Goal: Task Accomplishment & Management: Manage account settings

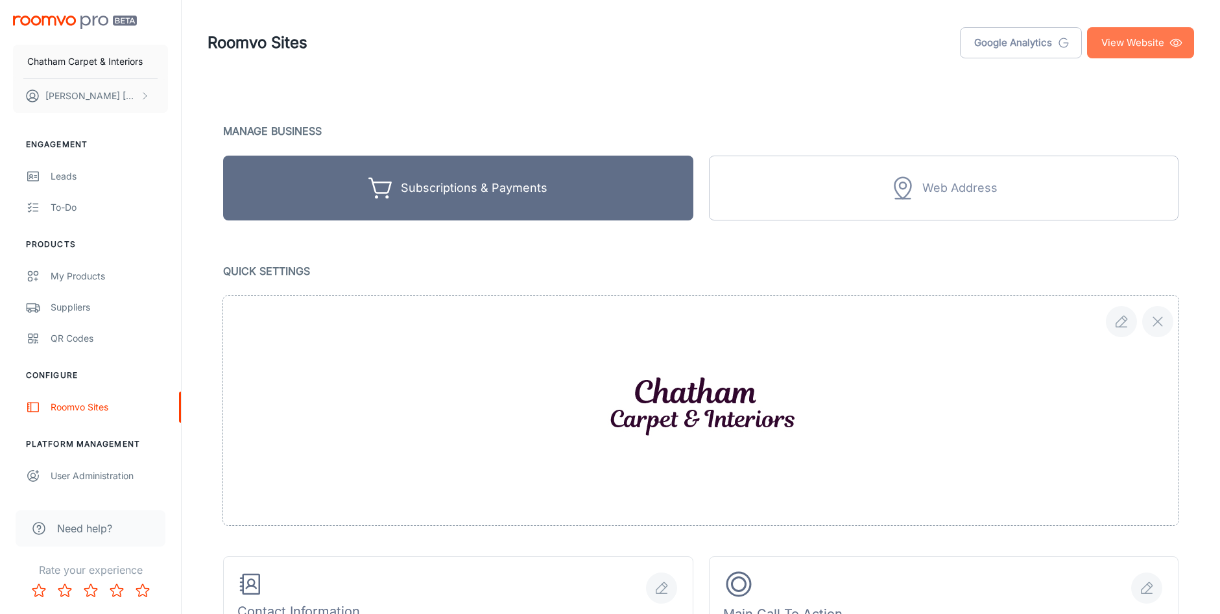
click at [1122, 42] on link "View Website" at bounding box center [1140, 42] width 107 height 31
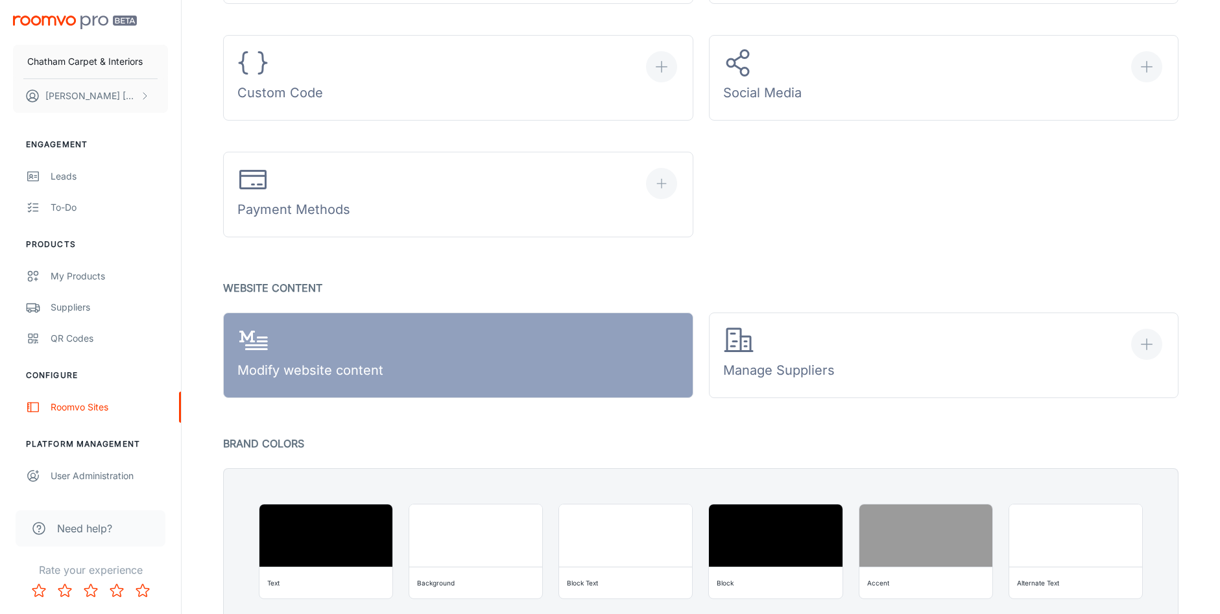
scroll to position [903, 0]
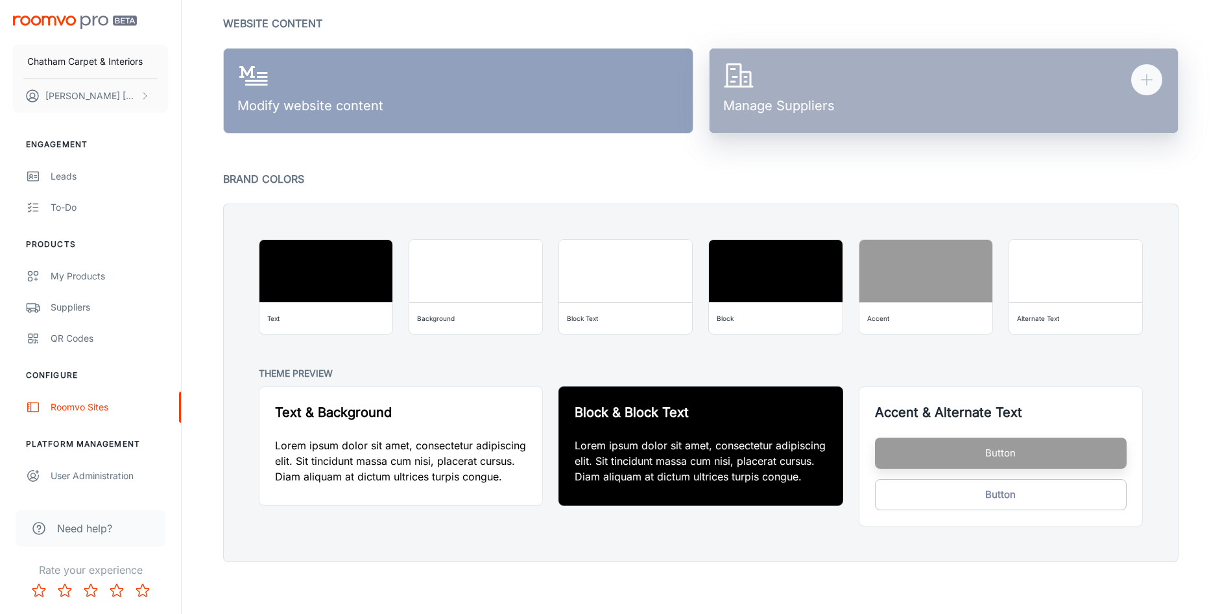
click at [782, 102] on div "Manage Suppliers" at bounding box center [779, 90] width 112 height 60
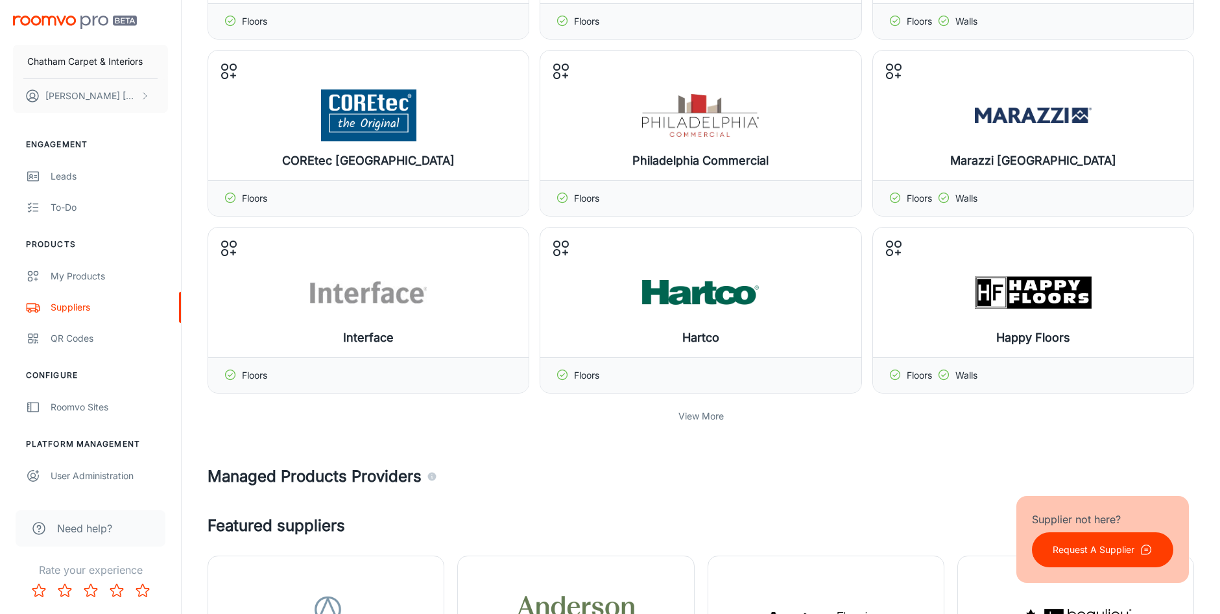
scroll to position [260, 0]
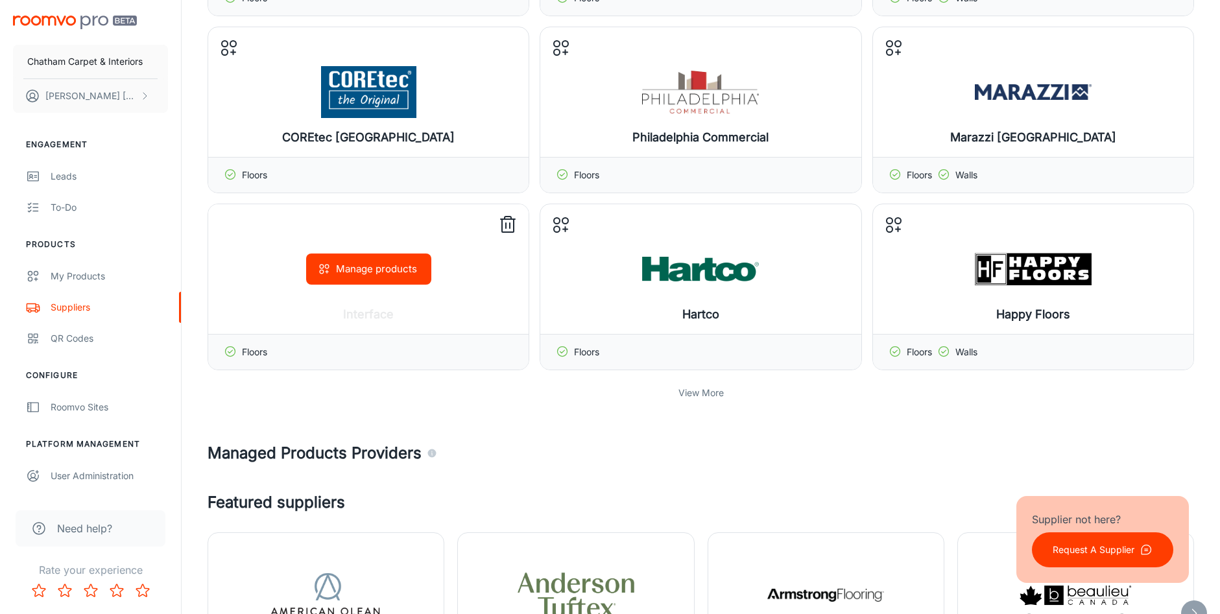
click at [228, 352] on icon at bounding box center [230, 351] width 13 height 13
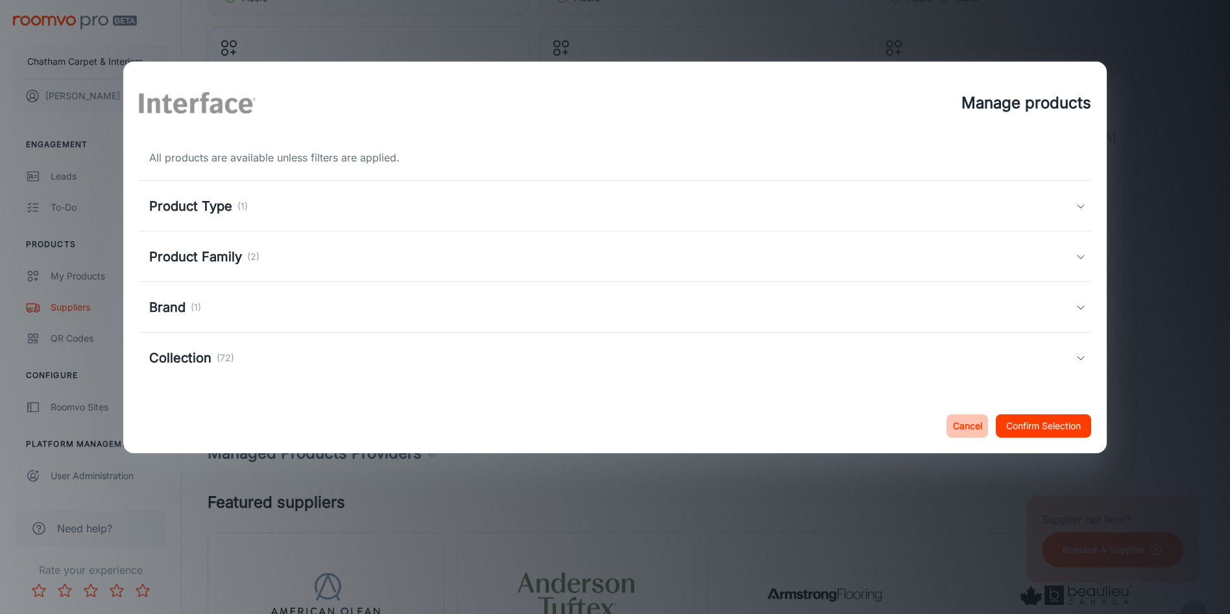
click at [963, 421] on button "Cancel" at bounding box center [968, 426] width 42 height 23
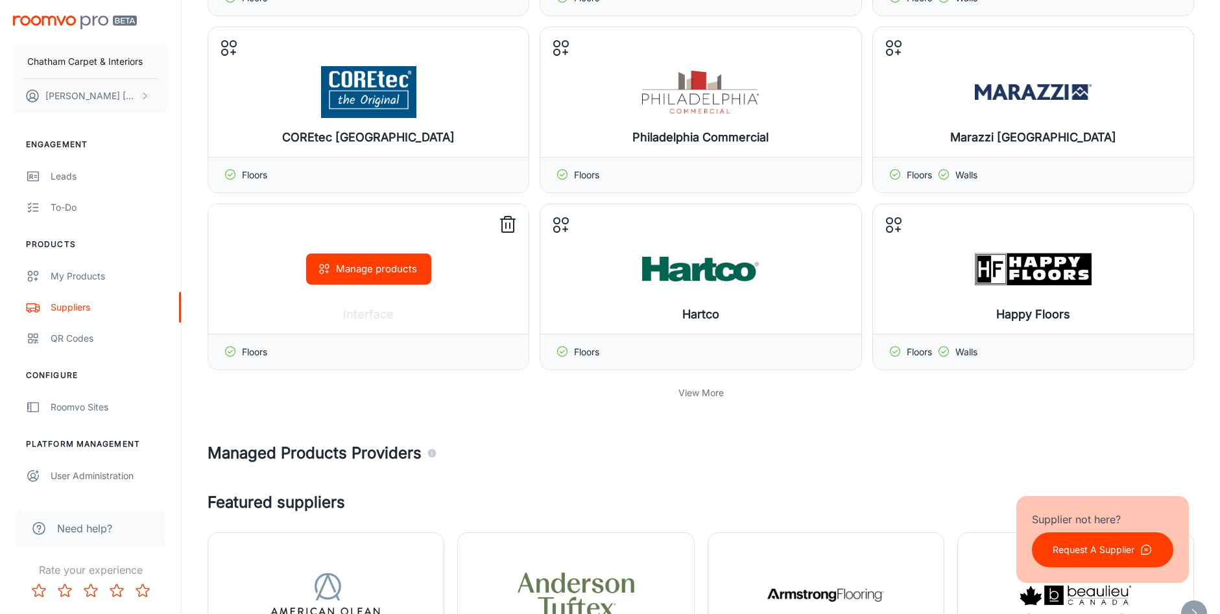
click at [361, 271] on button "Manage products" at bounding box center [368, 269] width 125 height 31
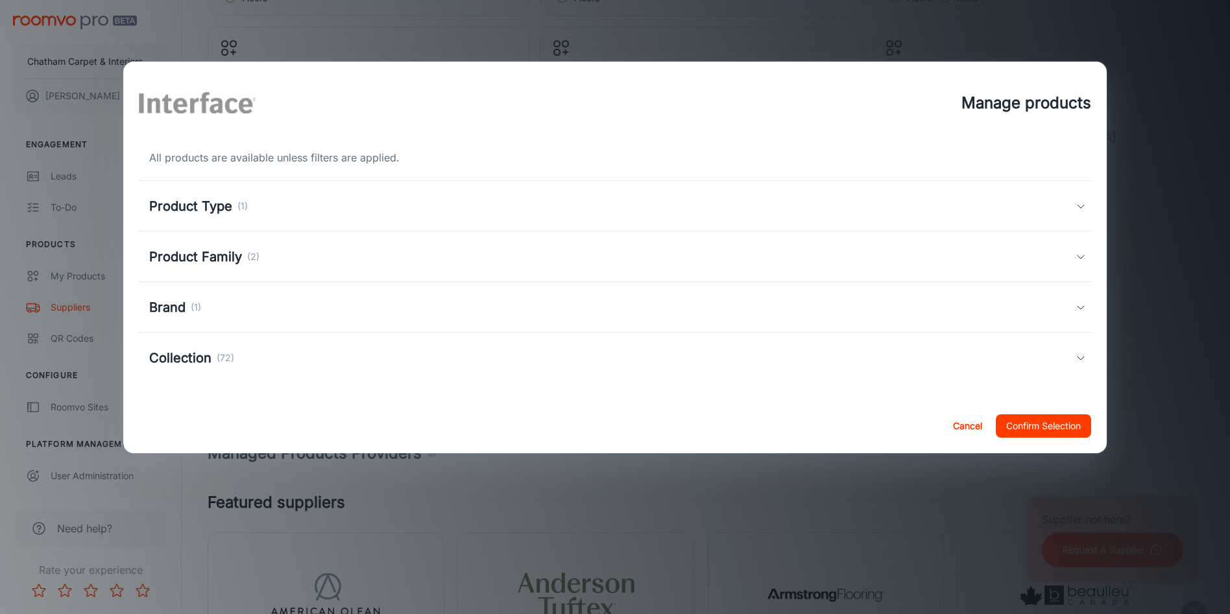
click at [964, 426] on button "Cancel" at bounding box center [968, 426] width 42 height 23
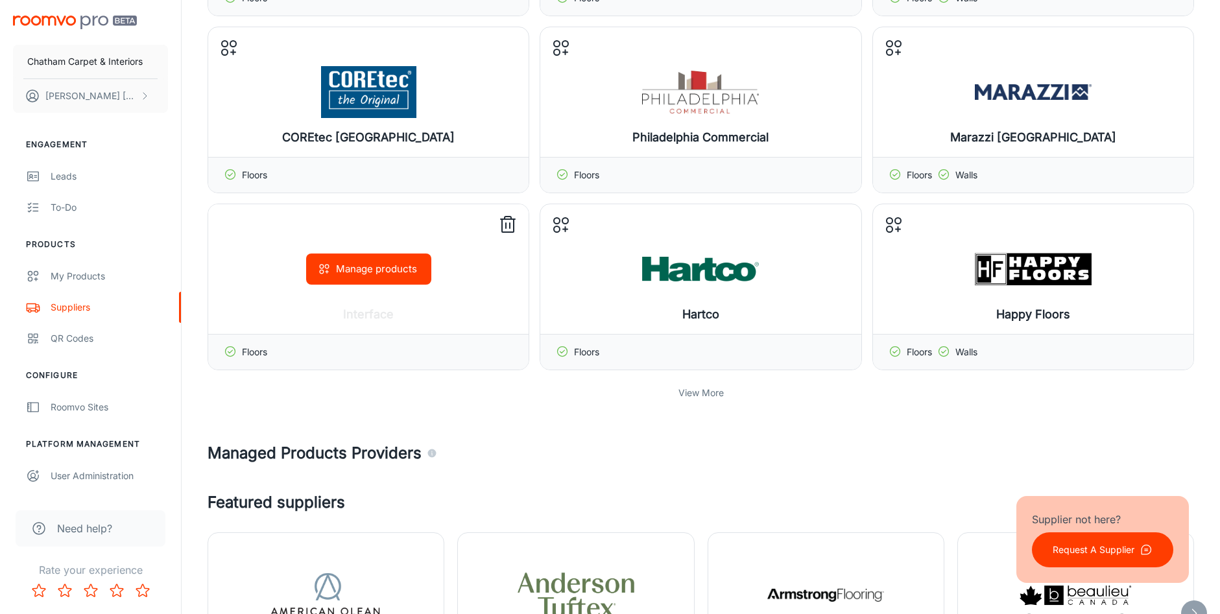
click at [505, 224] on icon at bounding box center [508, 225] width 21 height 21
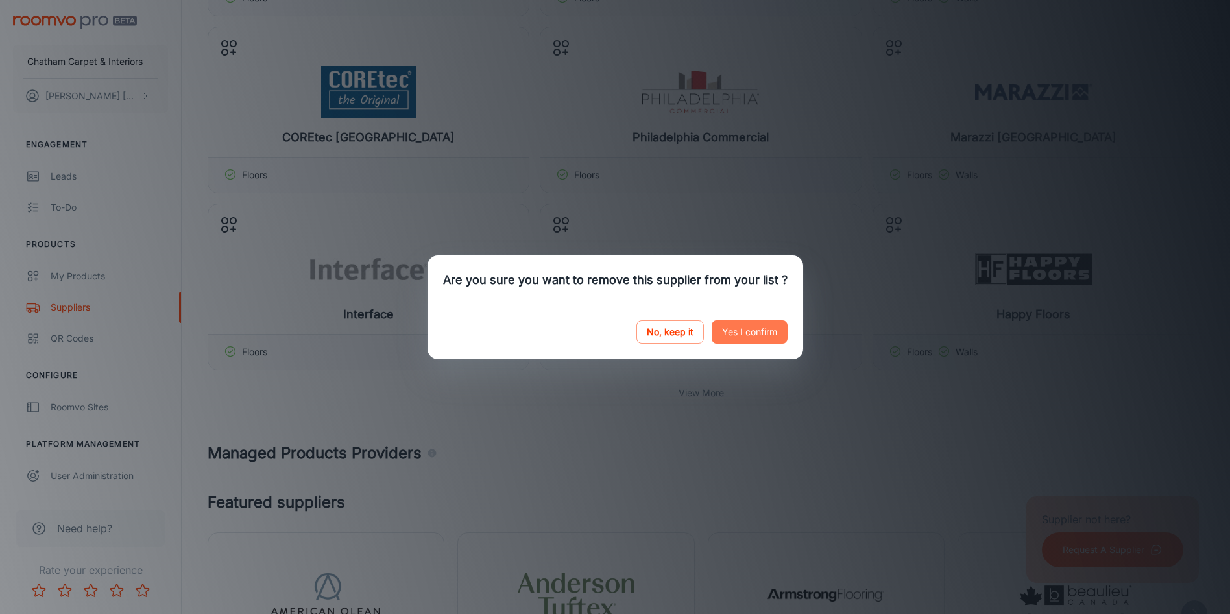
click at [732, 327] on button "Yes I confirm" at bounding box center [750, 331] width 76 height 23
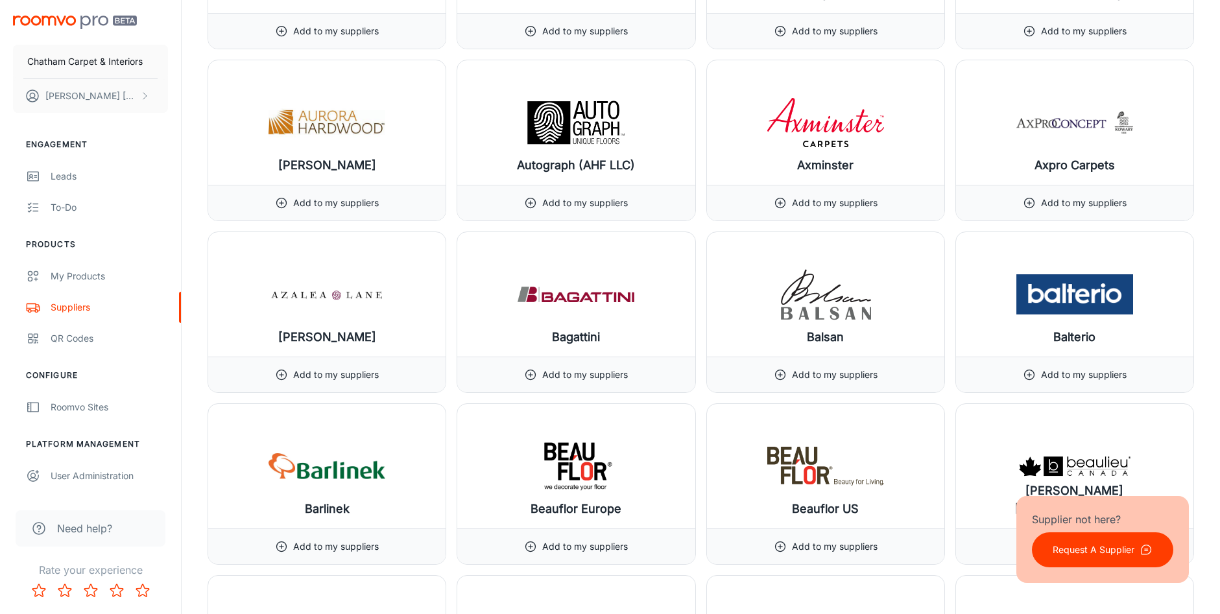
scroll to position [2271, 0]
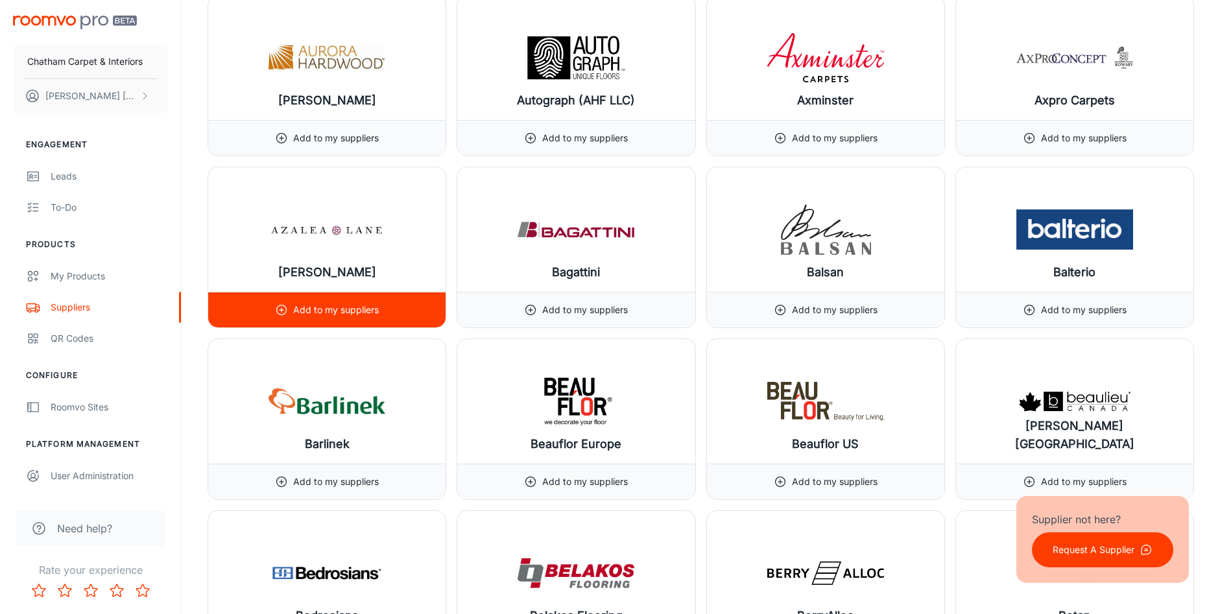
click at [324, 308] on p "Add to my suppliers" at bounding box center [336, 310] width 86 height 14
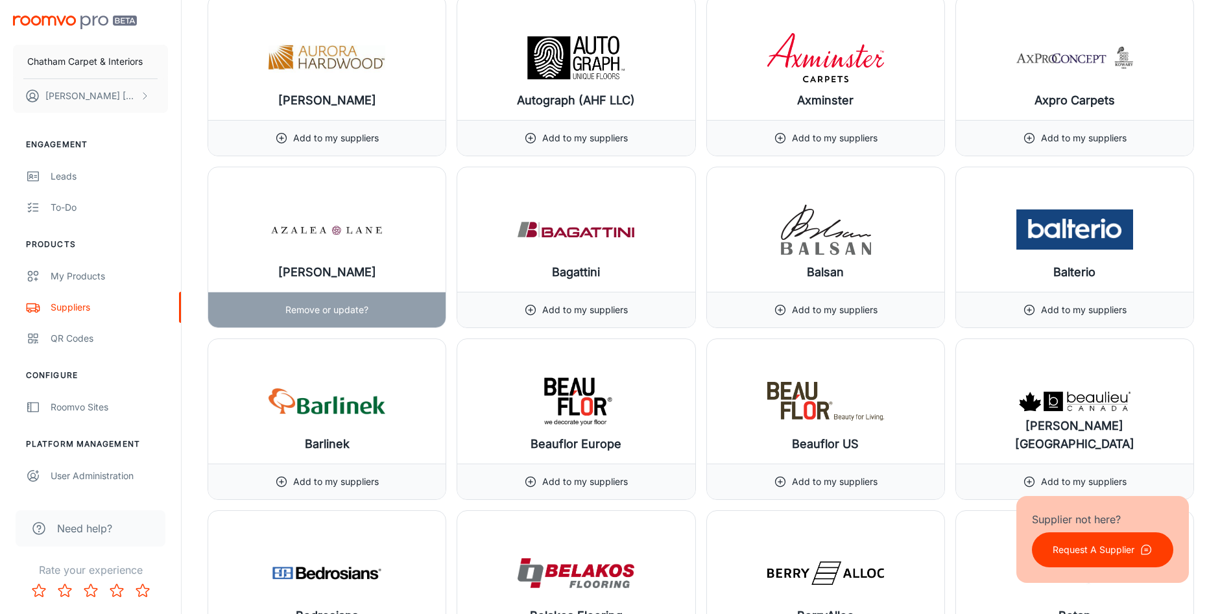
click at [349, 310] on p "Remove or update?" at bounding box center [326, 310] width 83 height 14
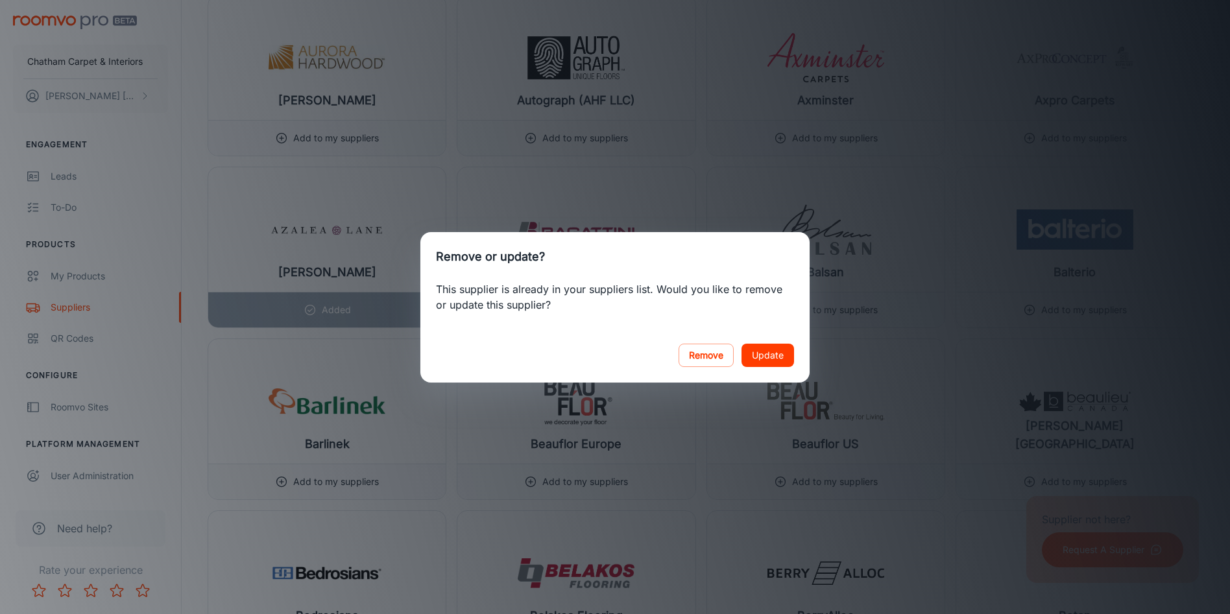
click at [762, 356] on button "Update" at bounding box center [768, 355] width 53 height 23
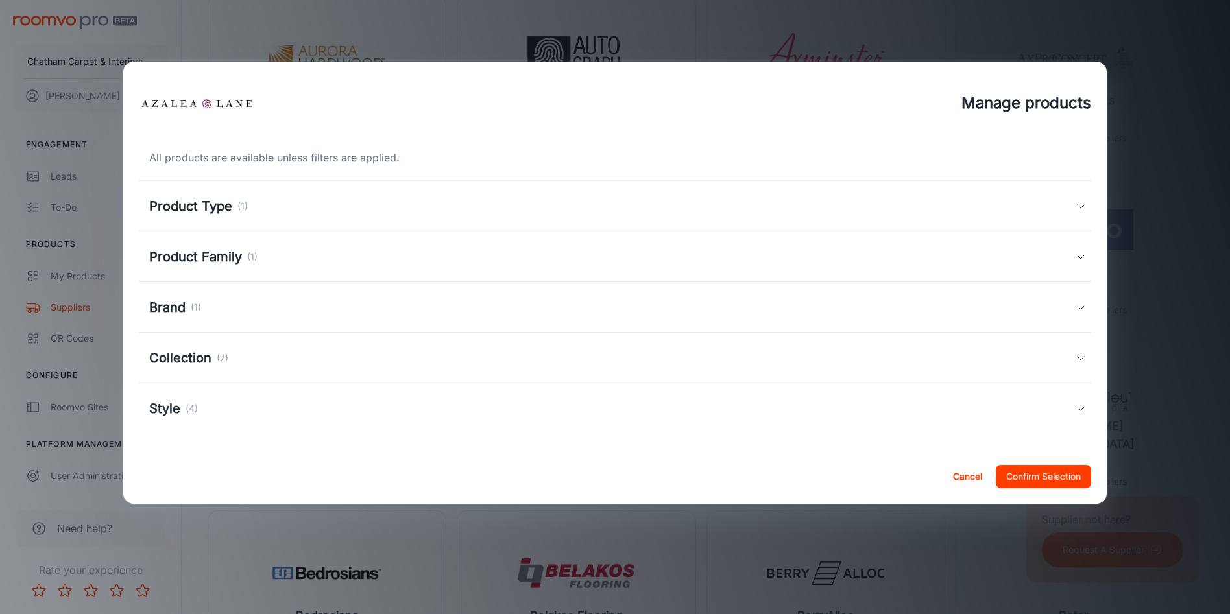
click at [1035, 480] on button "Confirm Selection" at bounding box center [1043, 476] width 95 height 23
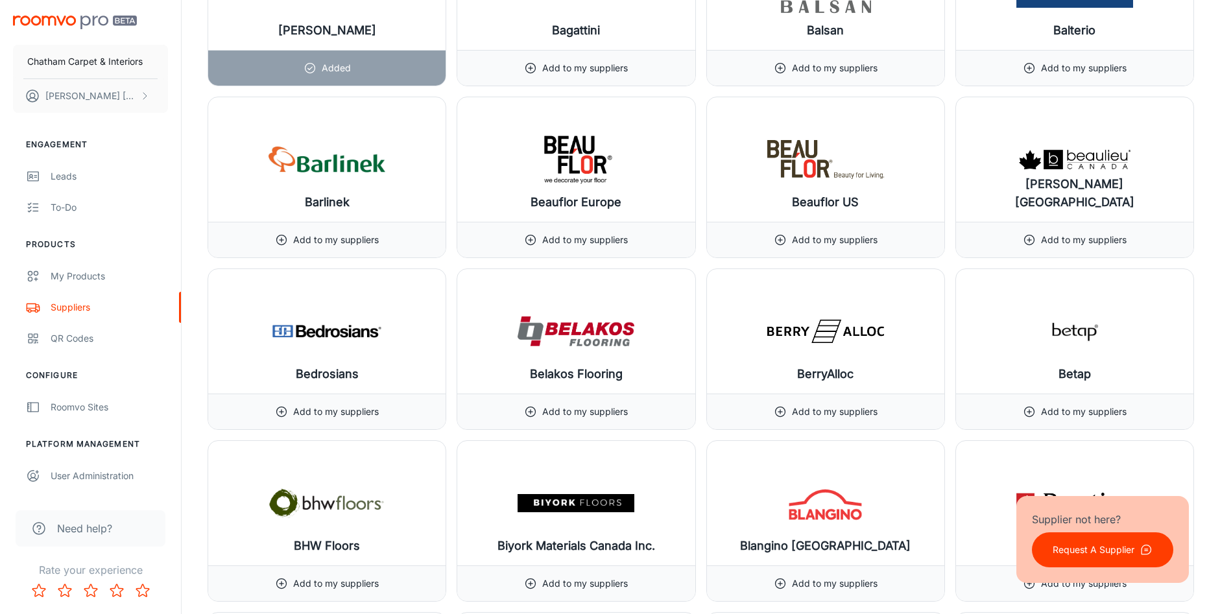
scroll to position [2725, 0]
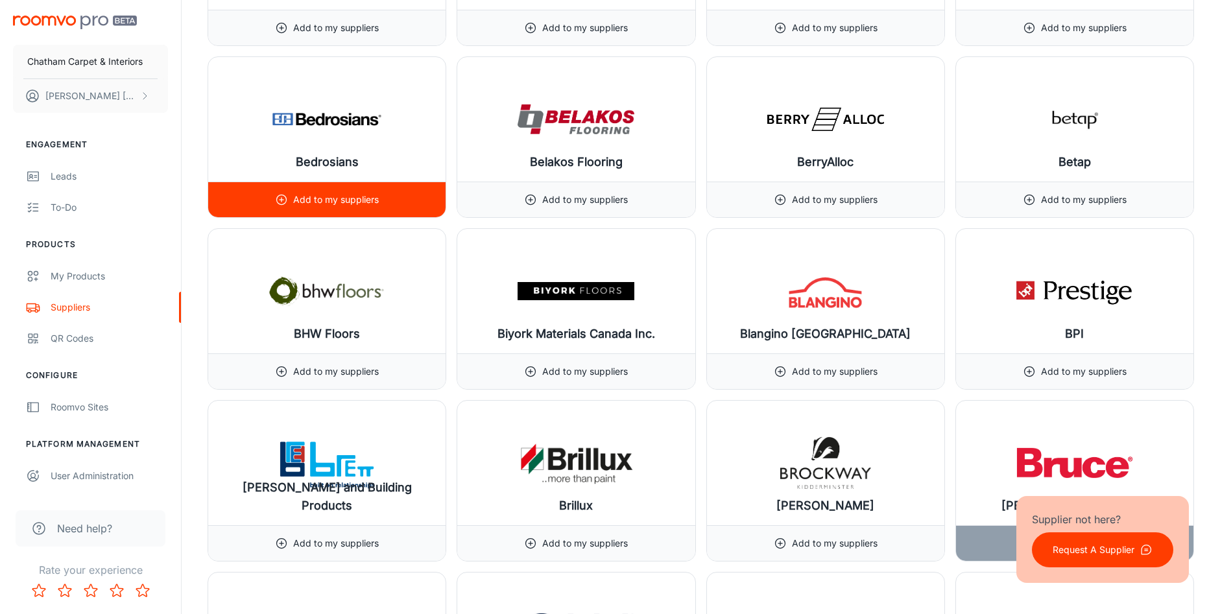
click at [330, 199] on p "Add to my suppliers" at bounding box center [336, 200] width 86 height 14
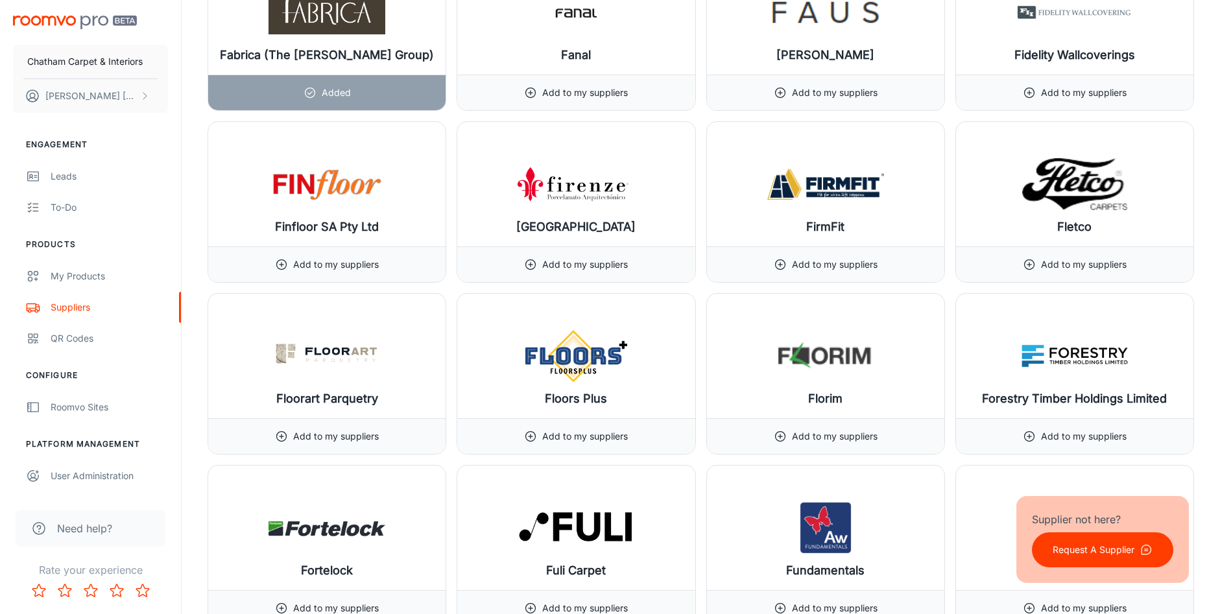
scroll to position [6293, 0]
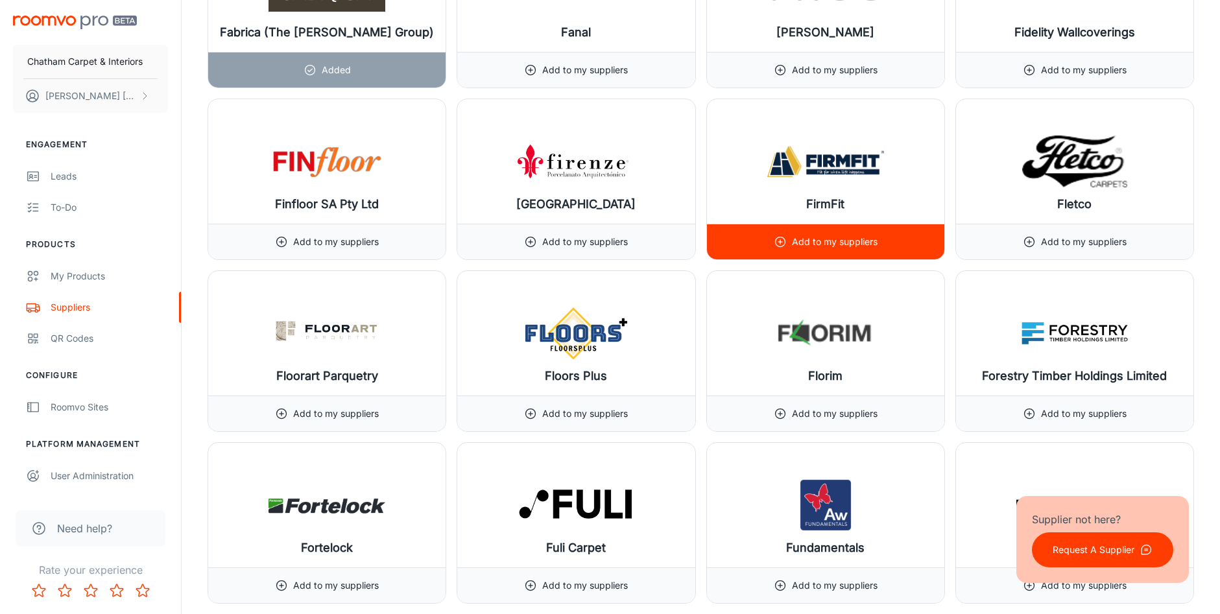
click at [812, 236] on p "Add to my suppliers" at bounding box center [835, 242] width 86 height 14
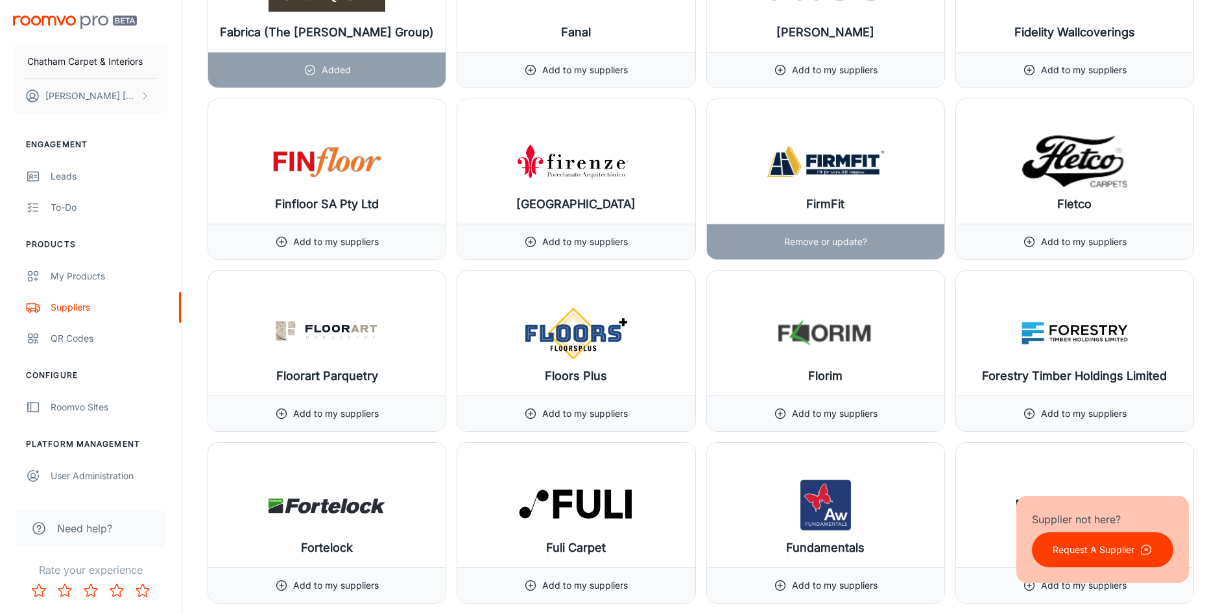
click at [843, 240] on p "Remove or update?" at bounding box center [825, 242] width 83 height 14
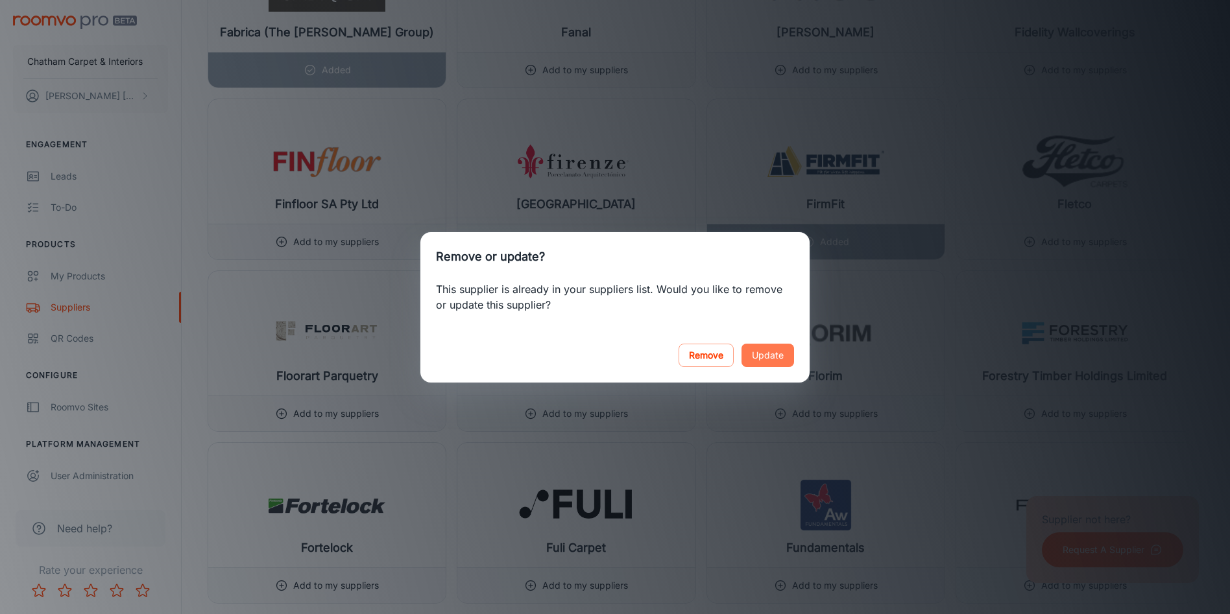
click at [777, 357] on button "Update" at bounding box center [768, 355] width 53 height 23
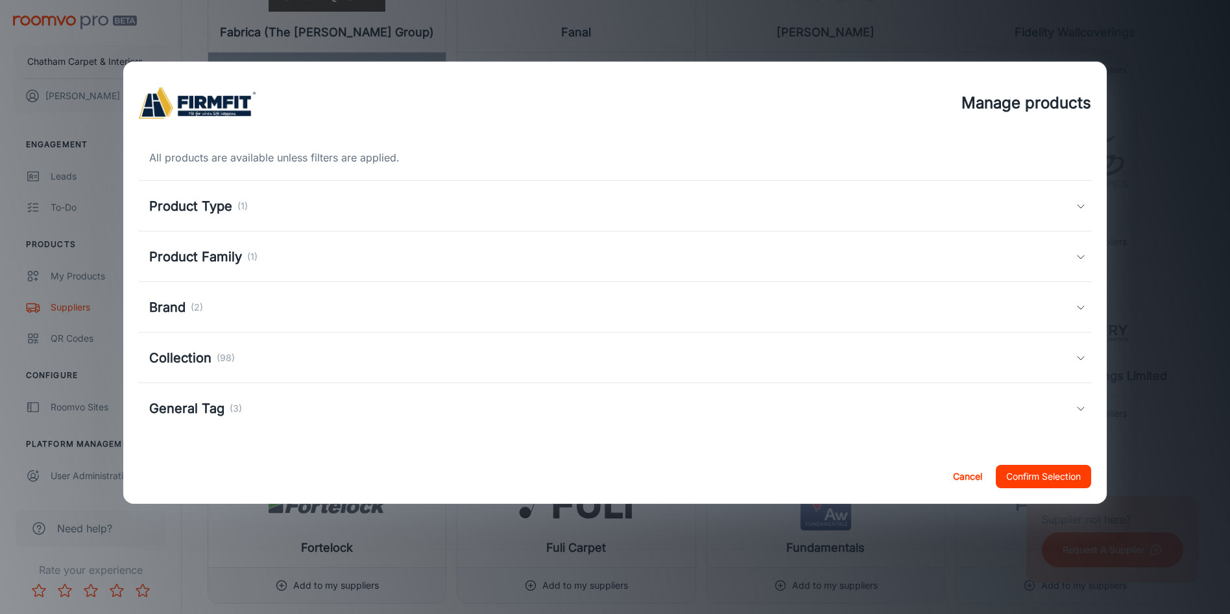
click at [1041, 476] on button "Confirm Selection" at bounding box center [1043, 476] width 95 height 23
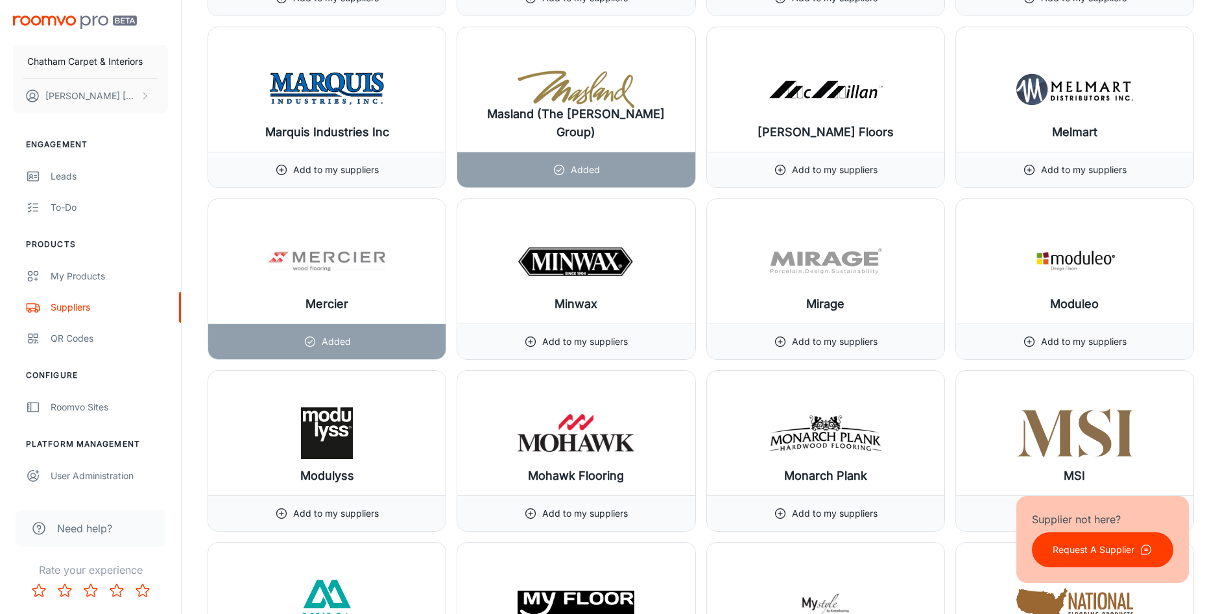
scroll to position [10575, 0]
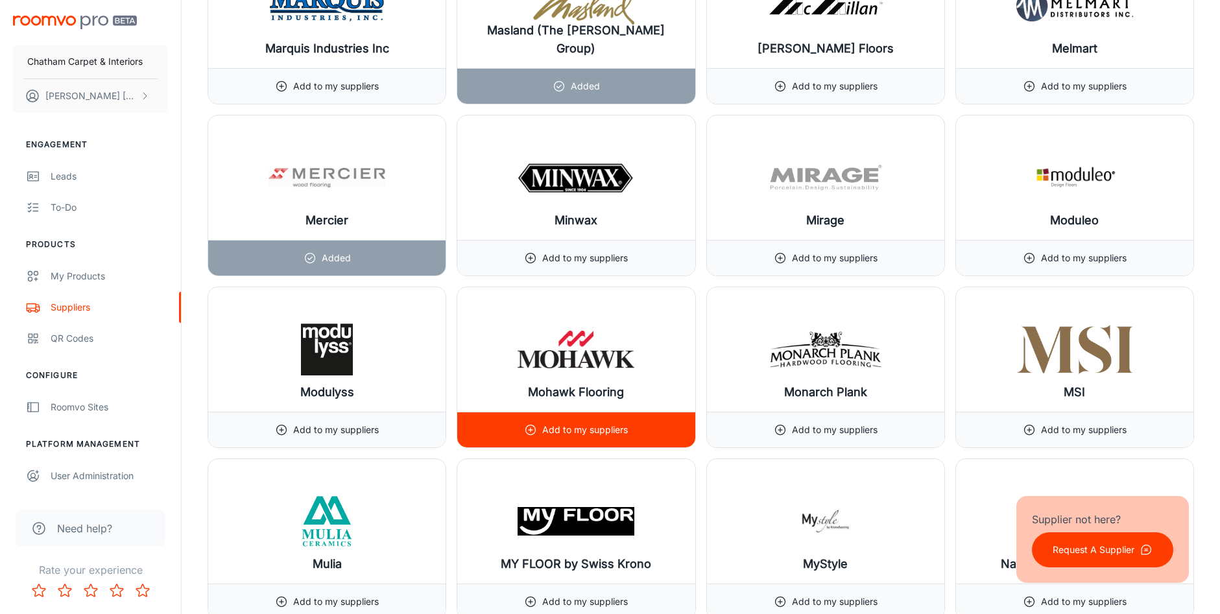
click at [566, 426] on p "Add to my suppliers" at bounding box center [585, 430] width 86 height 14
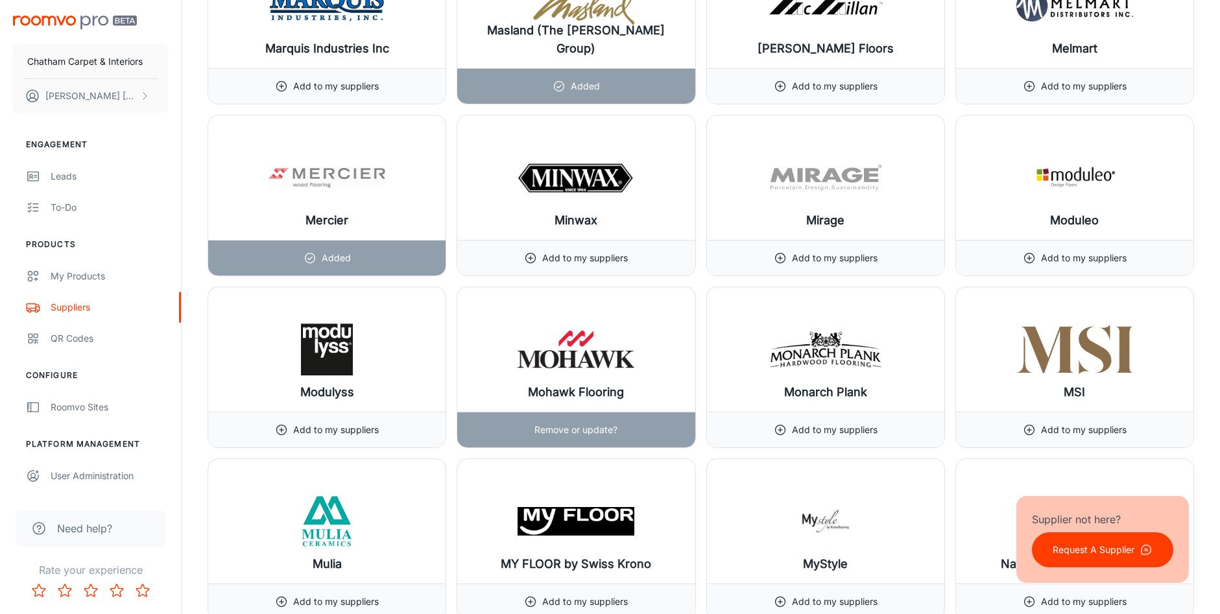
click at [567, 424] on div "Remove or update?" at bounding box center [576, 430] width 83 height 35
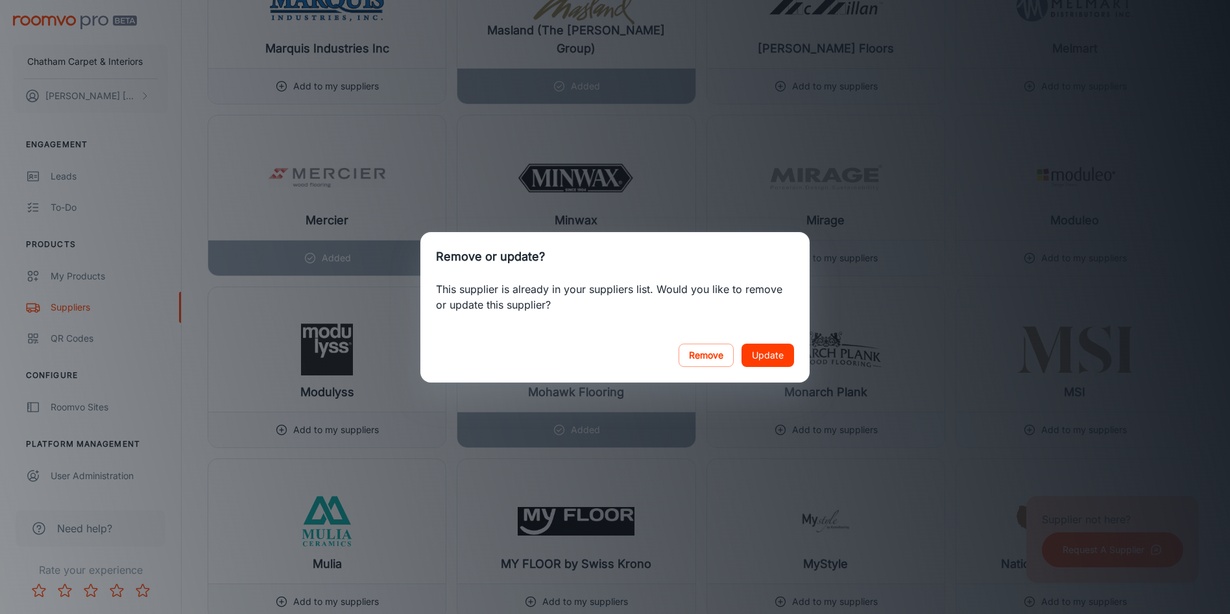
click at [775, 350] on button "Update" at bounding box center [768, 355] width 53 height 23
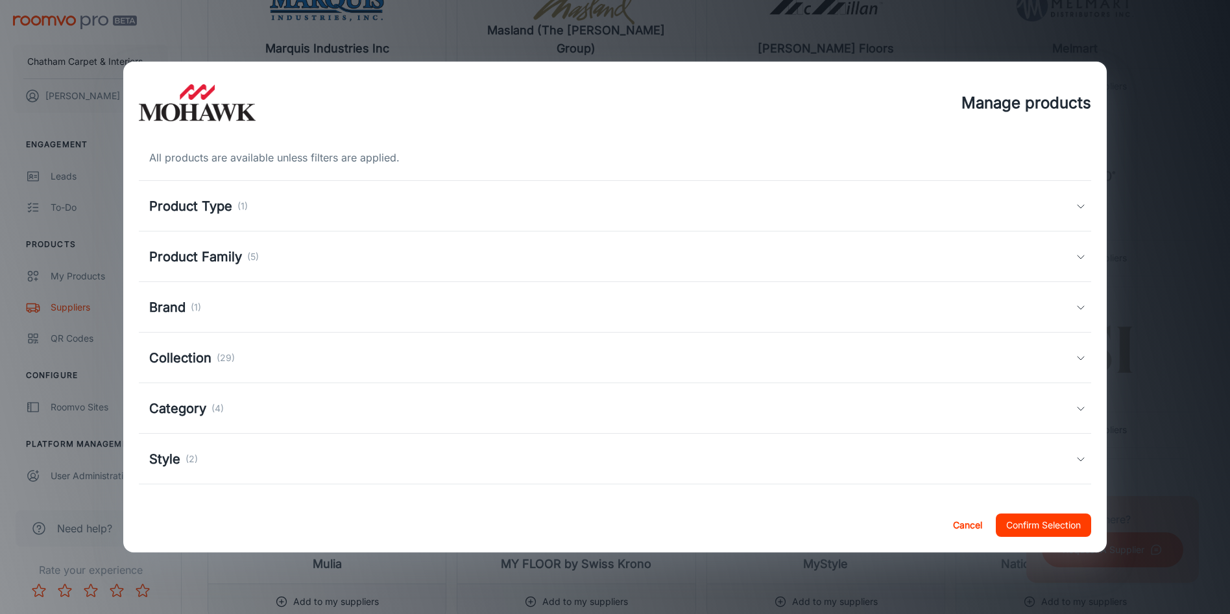
click at [1041, 527] on button "Confirm Selection" at bounding box center [1043, 525] width 95 height 23
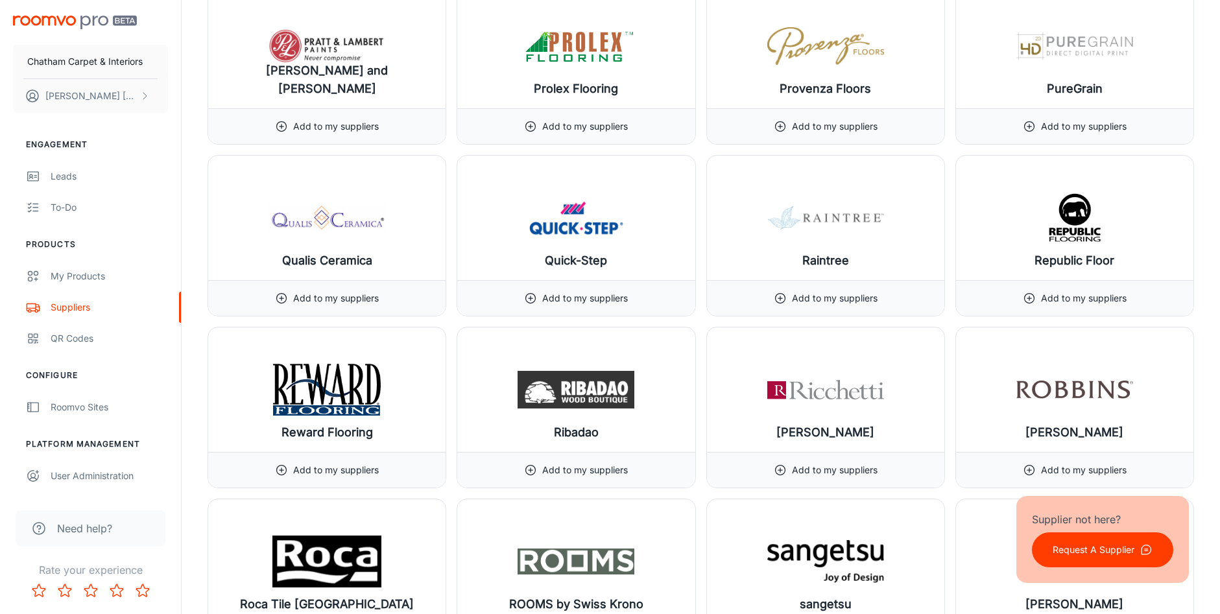
scroll to position [12781, 0]
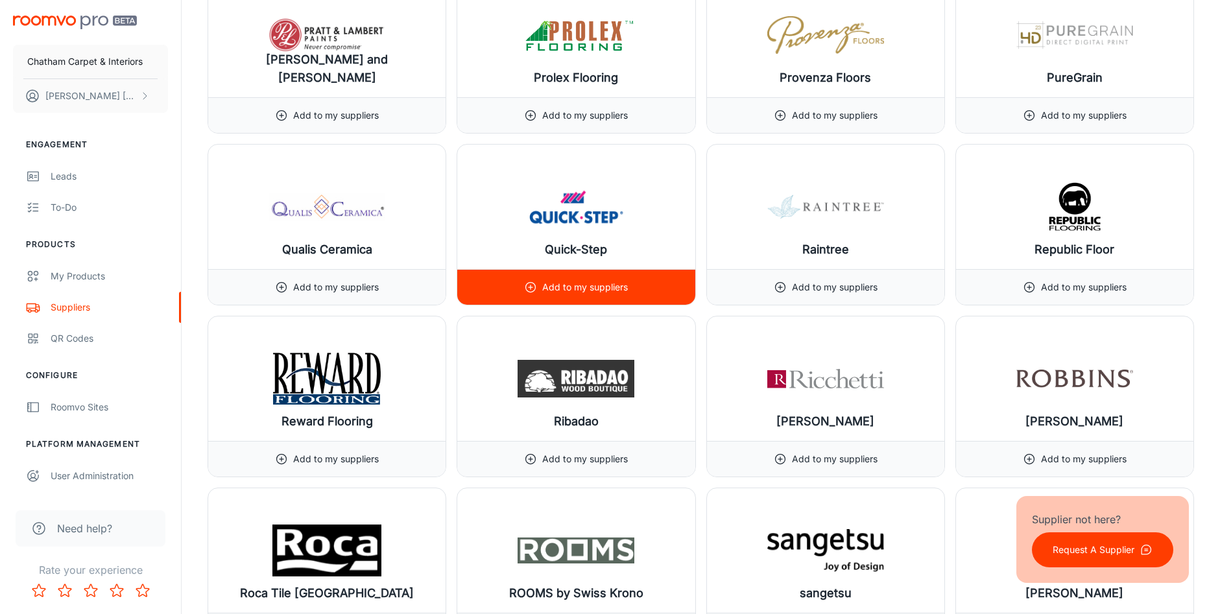
click at [579, 289] on p "Add to my suppliers" at bounding box center [585, 287] width 86 height 14
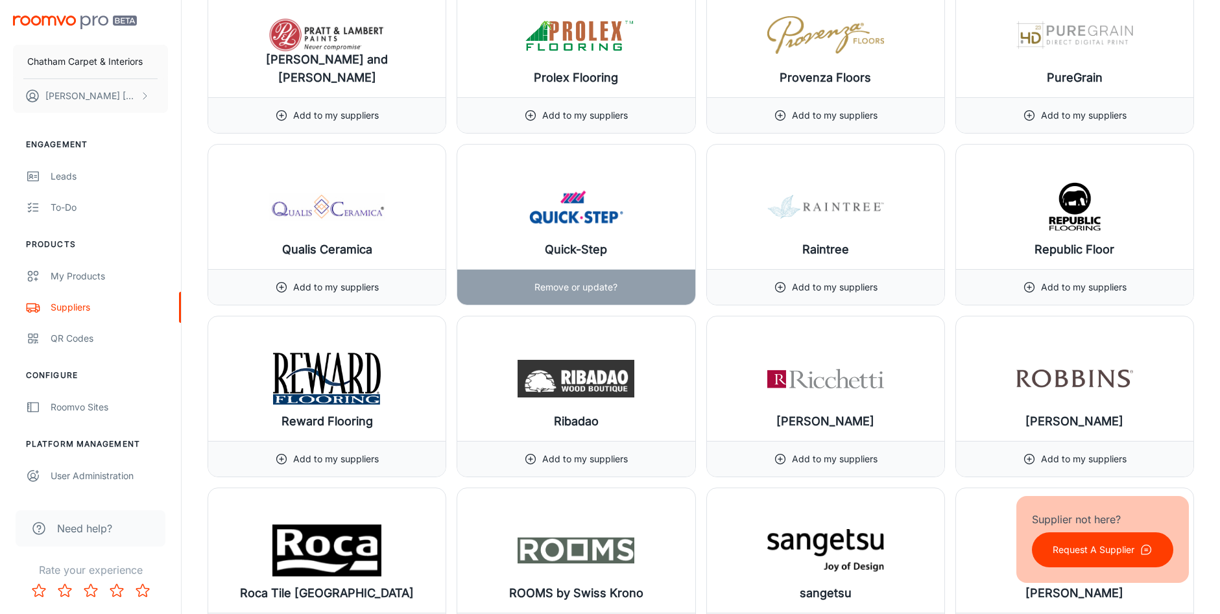
click at [582, 285] on p "Remove or update?" at bounding box center [576, 287] width 83 height 14
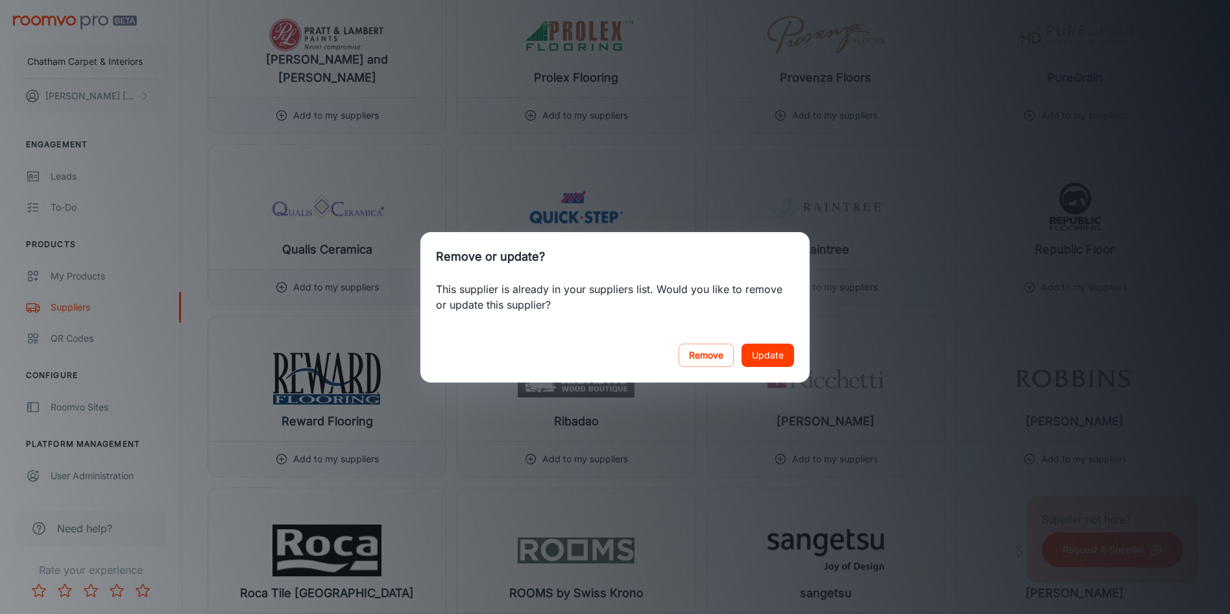
click at [773, 356] on button "Update" at bounding box center [768, 355] width 53 height 23
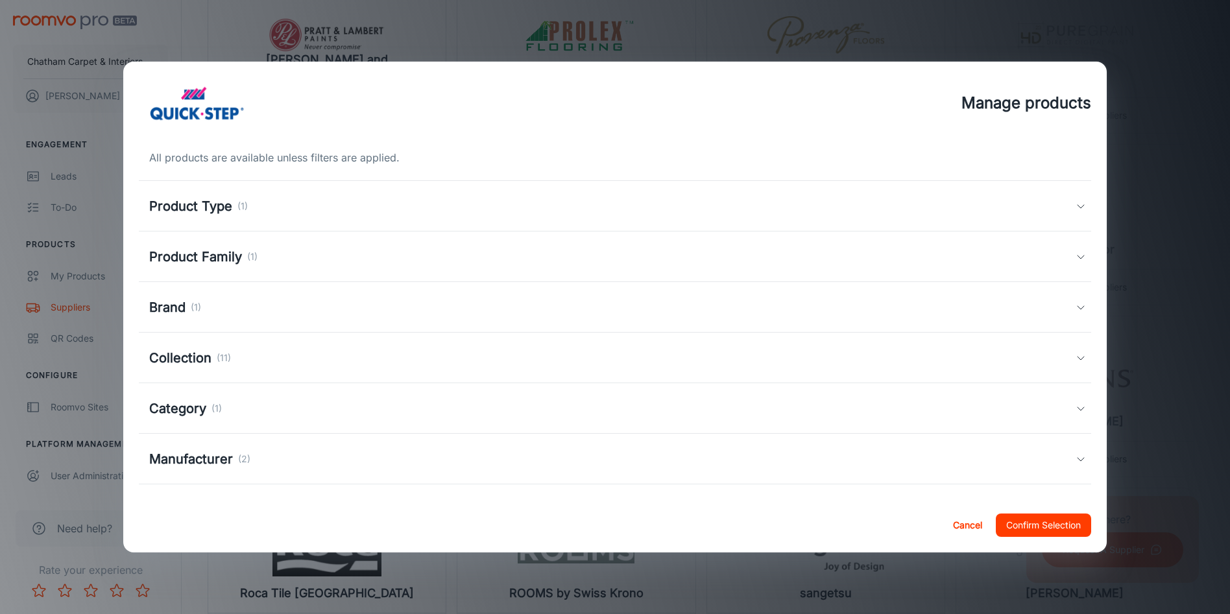
click at [1043, 524] on button "Confirm Selection" at bounding box center [1043, 525] width 95 height 23
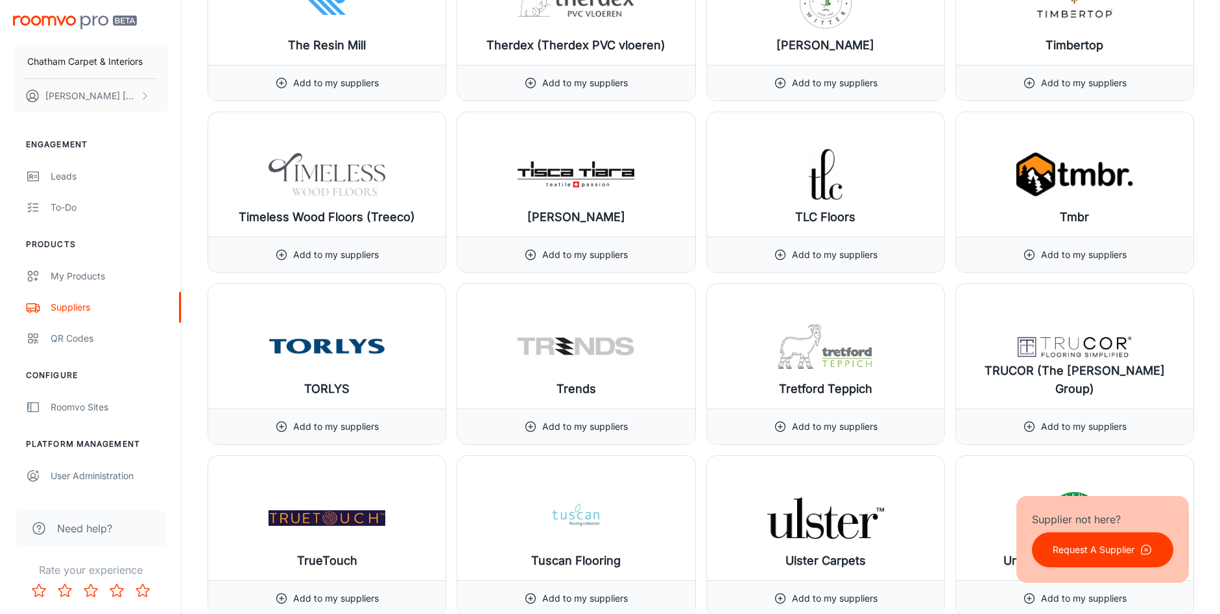
scroll to position [14598, 0]
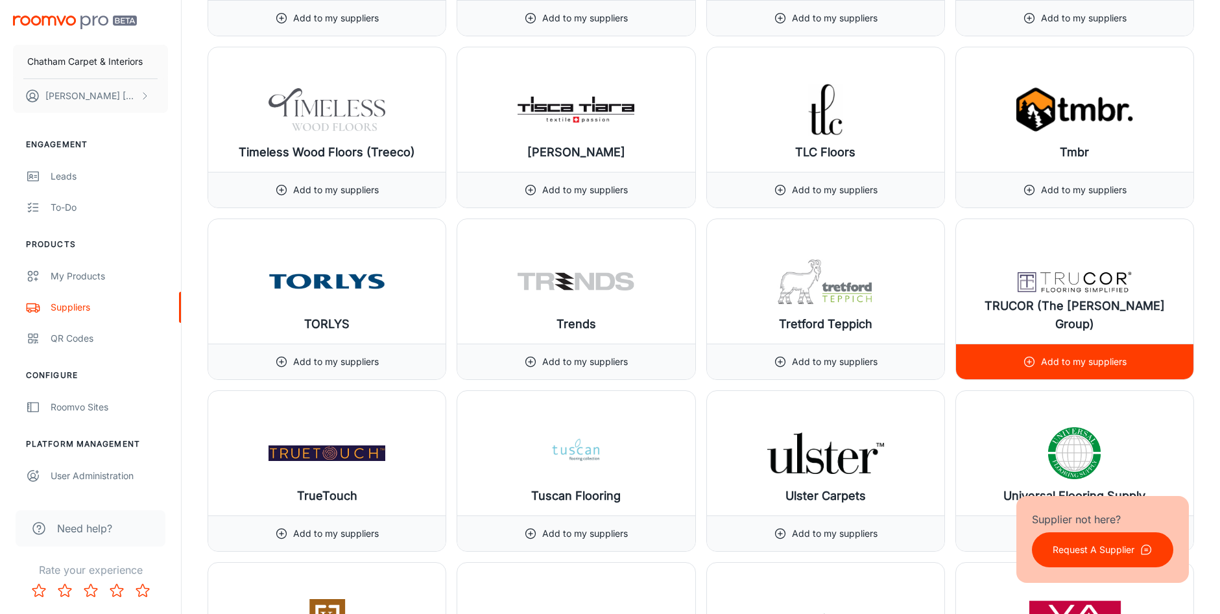
click at [1108, 361] on p "Add to my suppliers" at bounding box center [1084, 362] width 86 height 14
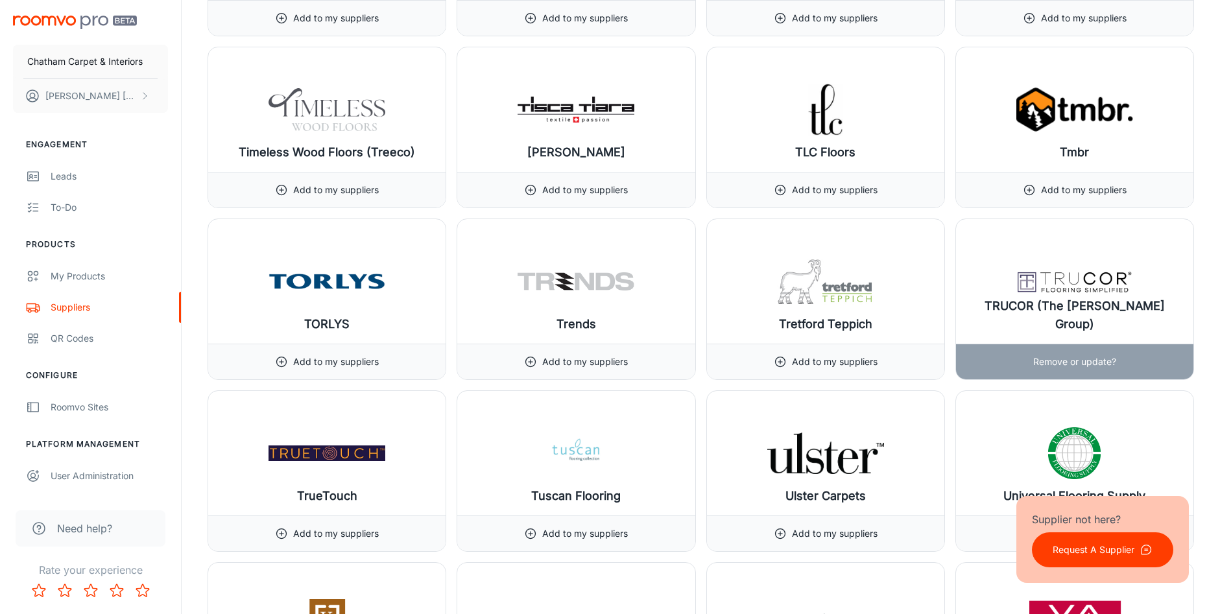
click at [1102, 357] on p "Remove or update?" at bounding box center [1075, 362] width 83 height 14
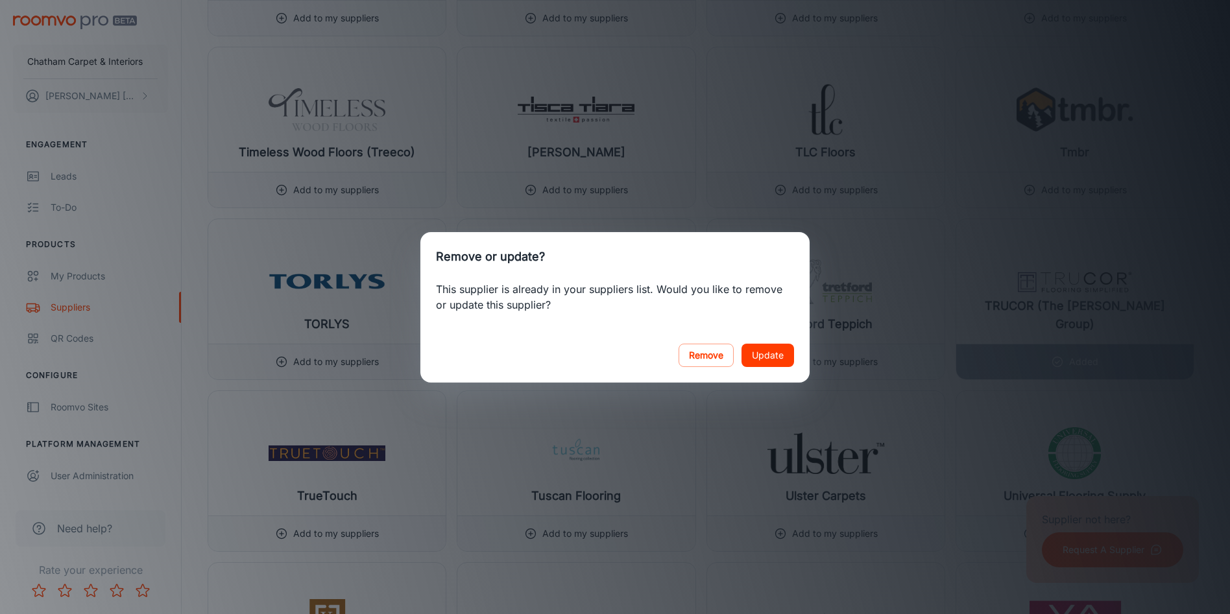
click at [774, 351] on button "Update" at bounding box center [768, 355] width 53 height 23
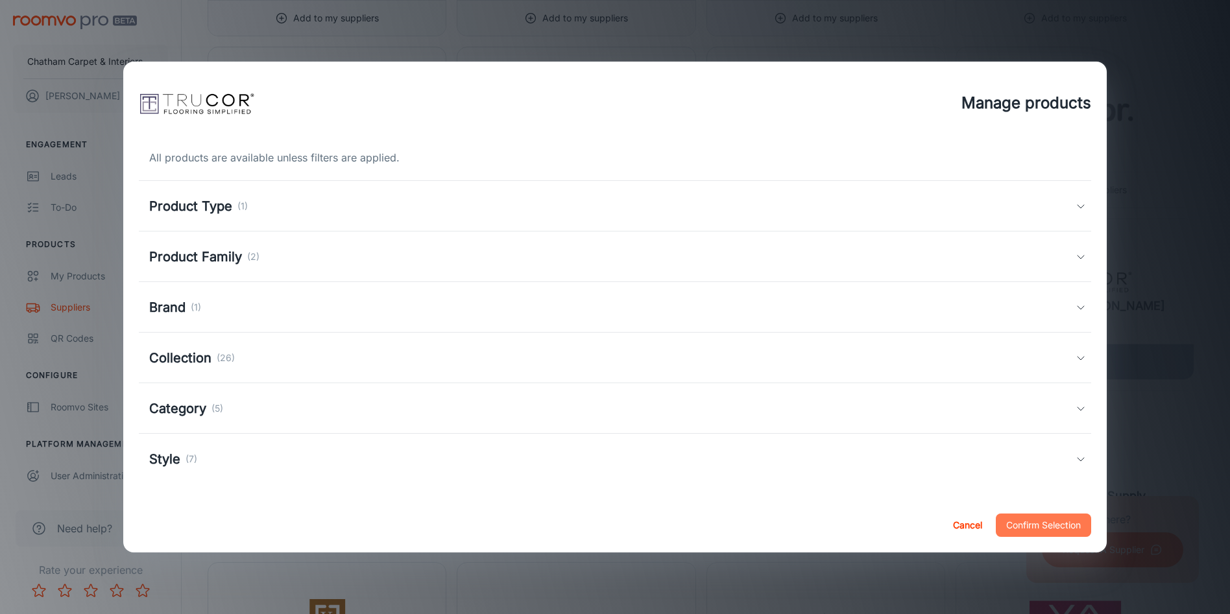
drag, startPoint x: 1046, startPoint y: 520, endPoint x: 1069, endPoint y: 490, distance: 37.5
click at [1047, 520] on button "Confirm Selection" at bounding box center [1043, 525] width 95 height 23
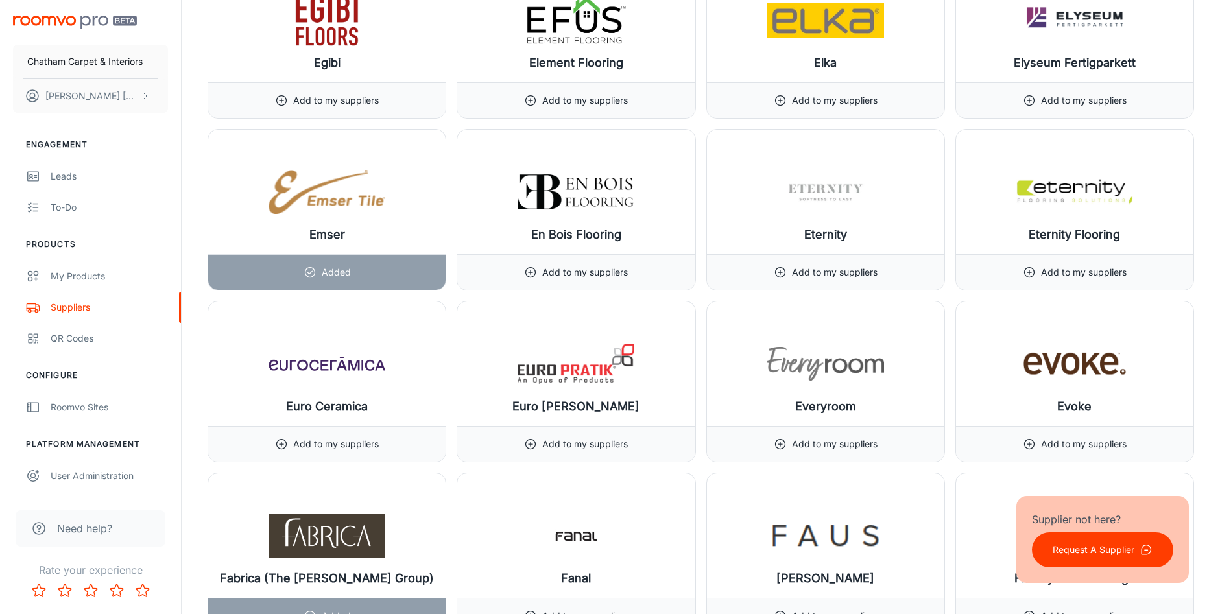
scroll to position [0, 0]
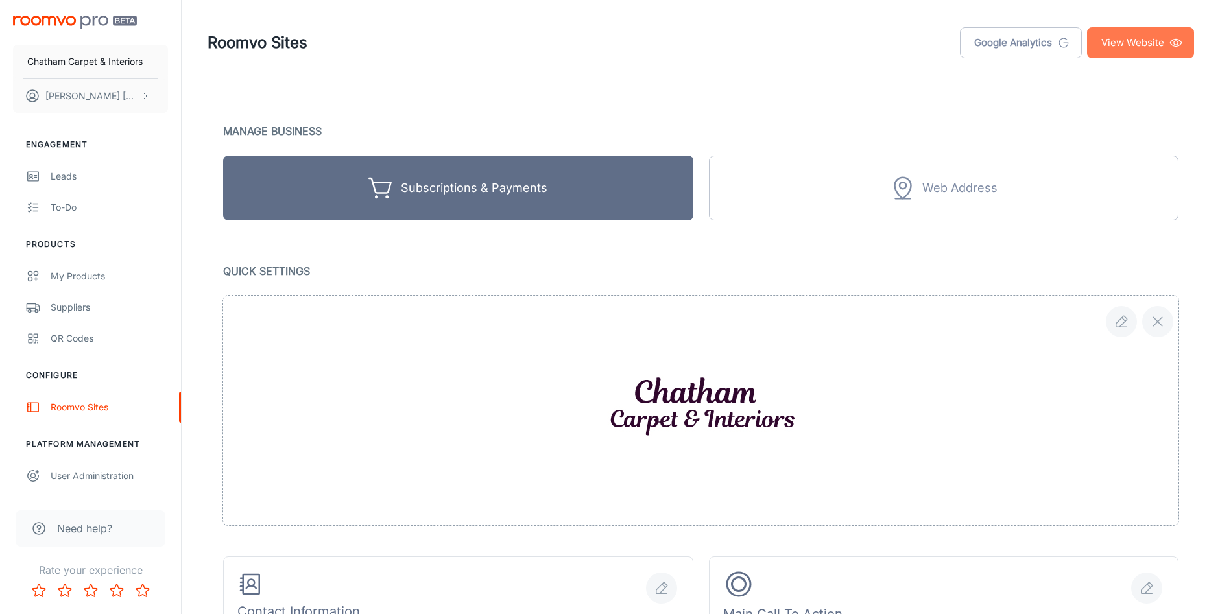
click at [1131, 42] on link "View Website" at bounding box center [1140, 42] width 107 height 31
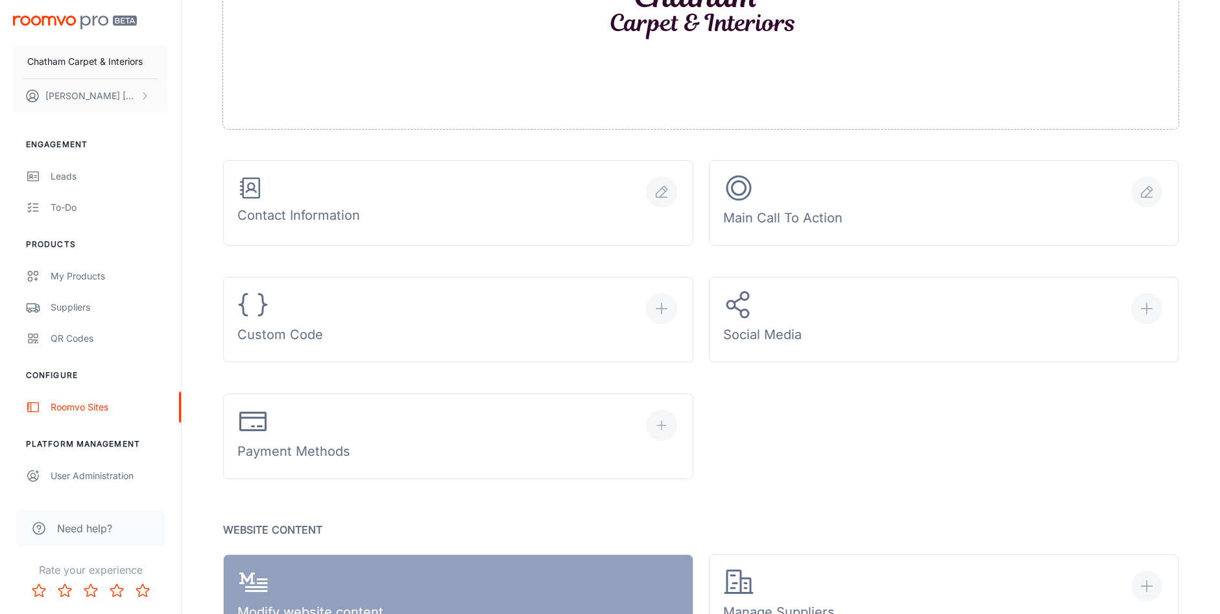
scroll to position [519, 0]
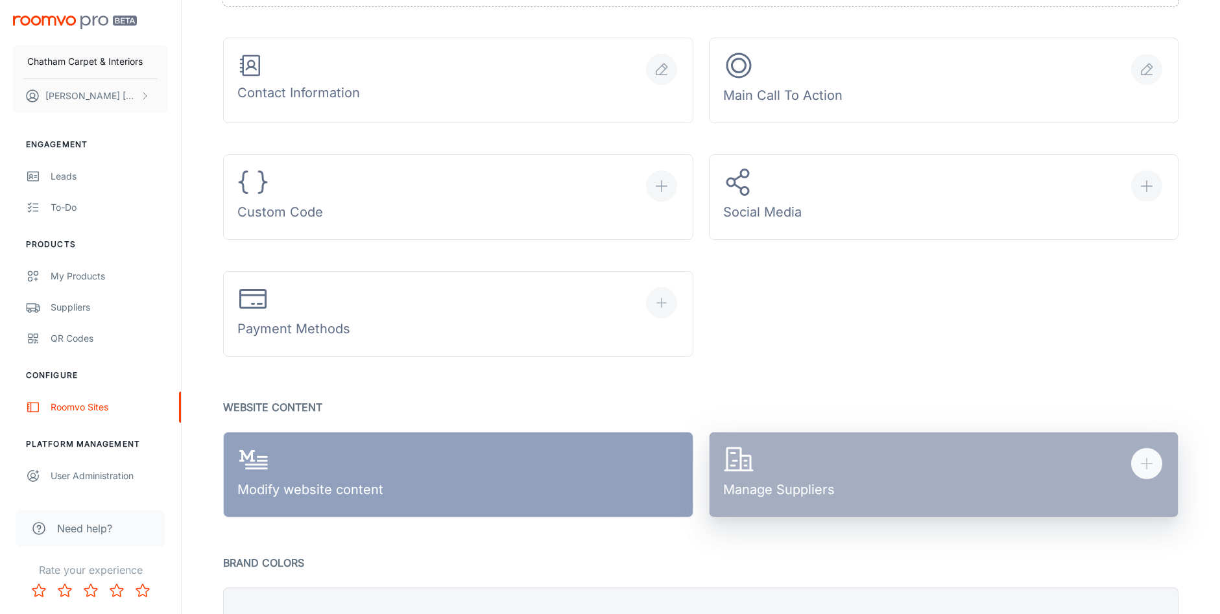
click at [812, 468] on div "Manage Suppliers" at bounding box center [779, 474] width 112 height 60
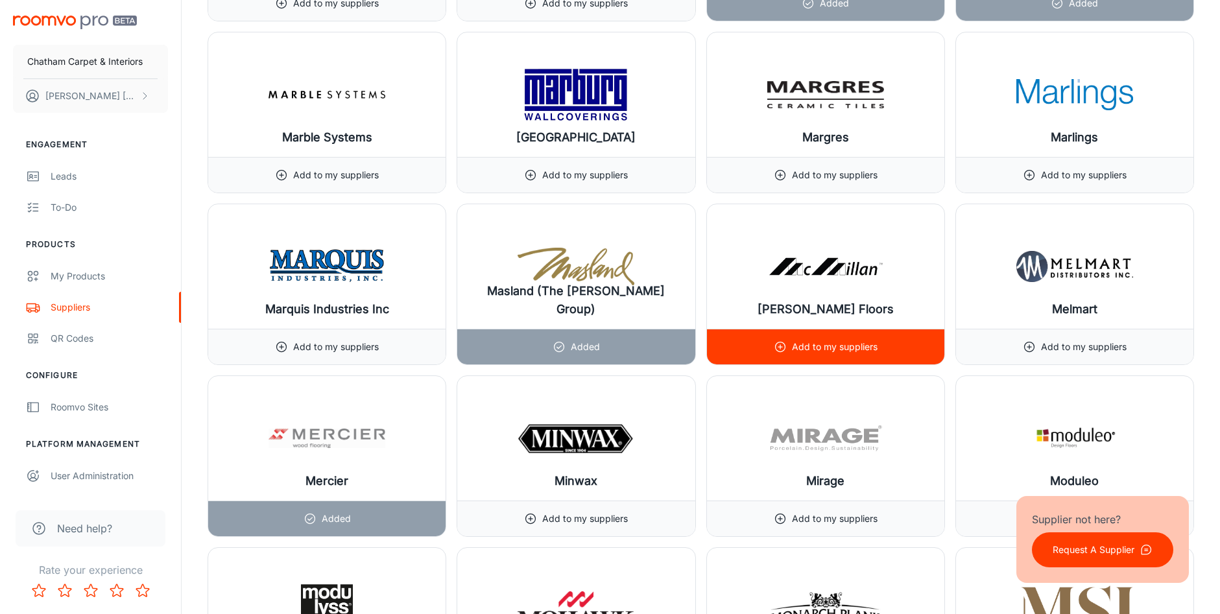
scroll to position [10445, 0]
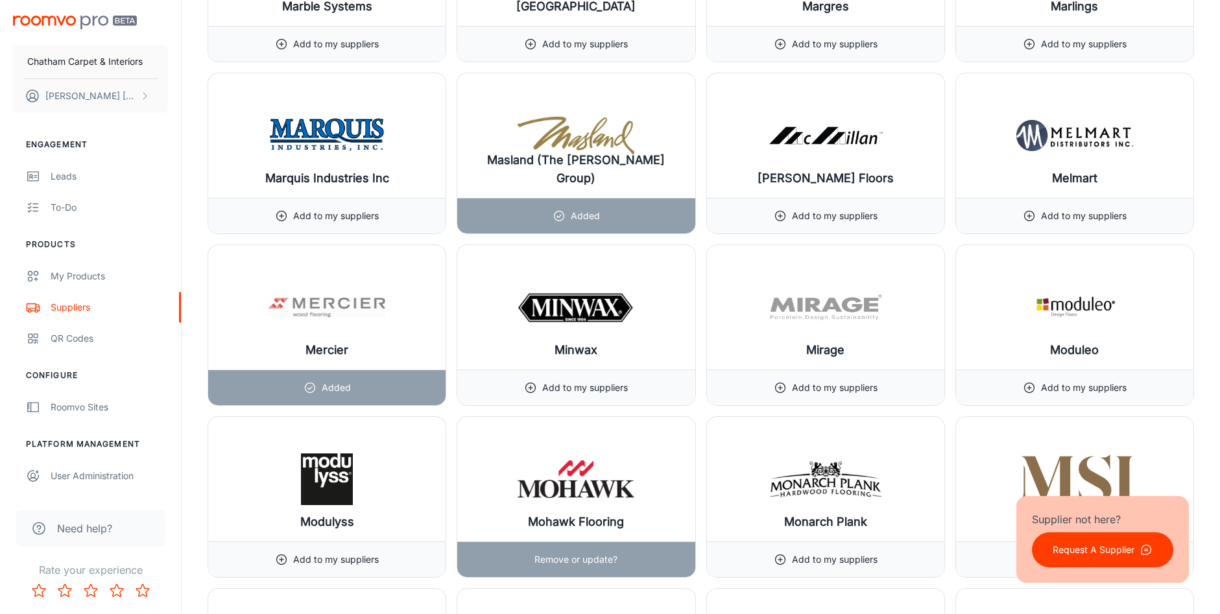
click at [601, 551] on div "Remove or update?" at bounding box center [576, 559] width 83 height 35
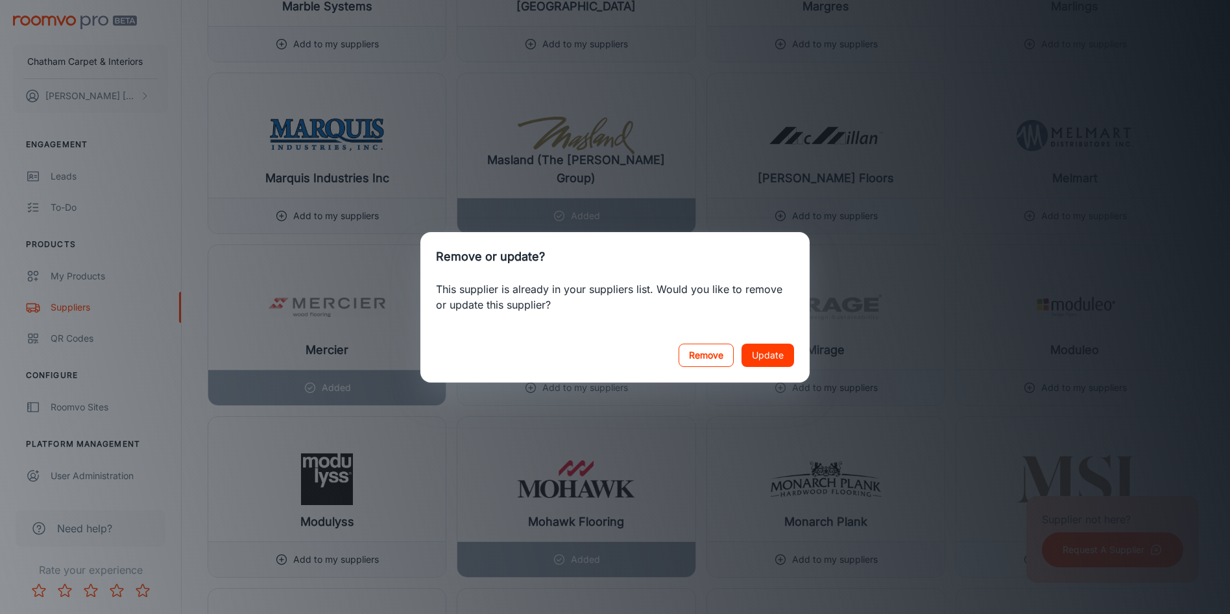
click at [714, 356] on button "Remove" at bounding box center [706, 355] width 55 height 23
